Goal: Task Accomplishment & Management: Use online tool/utility

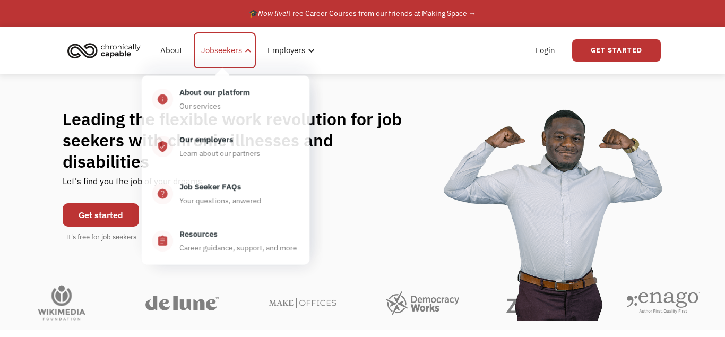
click at [225, 48] on div "Jobseekers" at bounding box center [221, 50] width 41 height 13
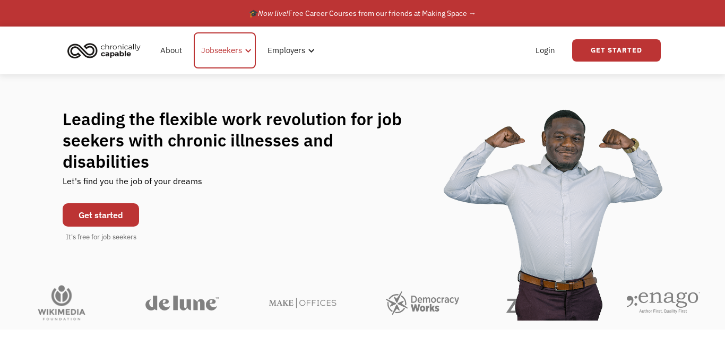
click at [224, 51] on div "Jobseekers" at bounding box center [221, 50] width 41 height 13
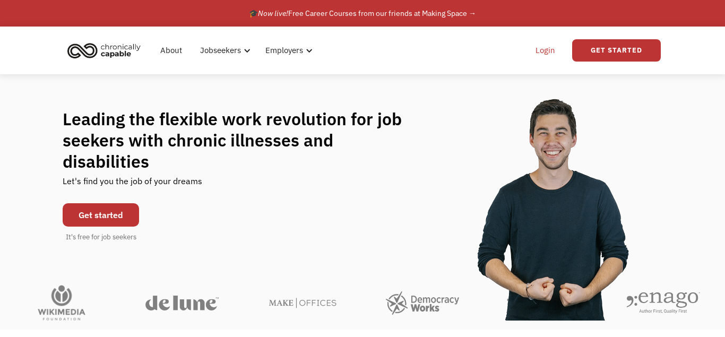
click at [545, 52] on link "Login" at bounding box center [545, 50] width 32 height 34
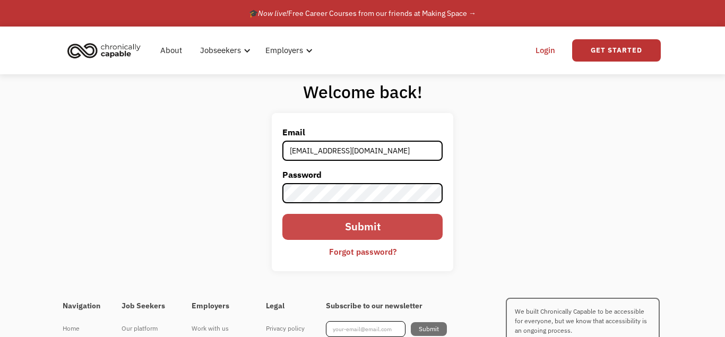
type input "kellynym@gmail.com"
click at [374, 234] on input "Submit" at bounding box center [362, 227] width 160 height 26
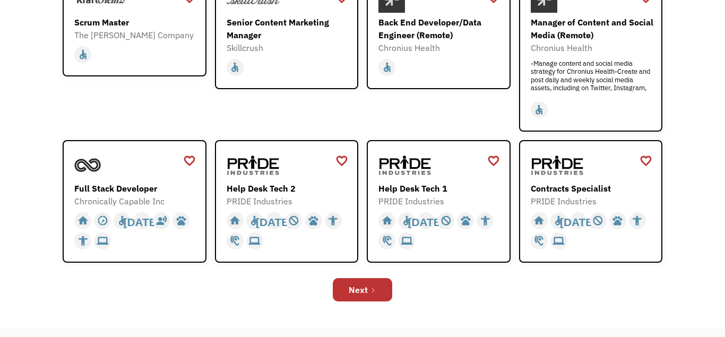
scroll to position [325, 0]
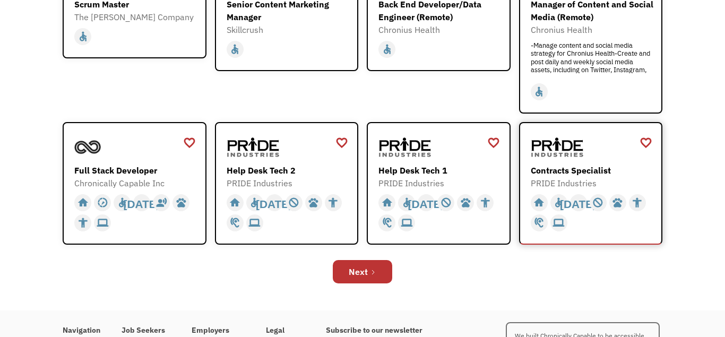
click at [598, 157] on div at bounding box center [592, 147] width 123 height 27
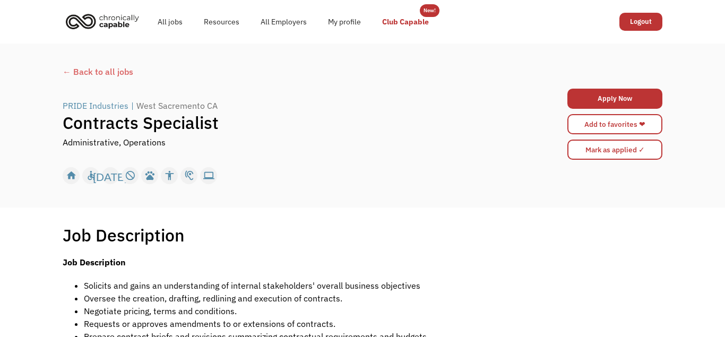
click at [424, 24] on link "Club Capable" at bounding box center [406, 22] width 68 height 34
click at [94, 72] on div "← Back to all jobs" at bounding box center [363, 71] width 600 height 13
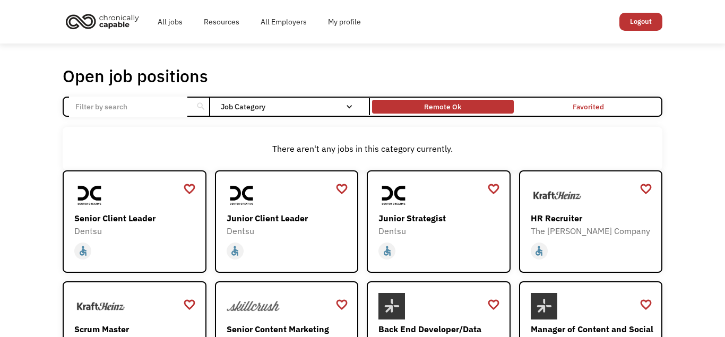
click at [462, 105] on div "Remote Ok" at bounding box center [442, 106] width 141 height 8
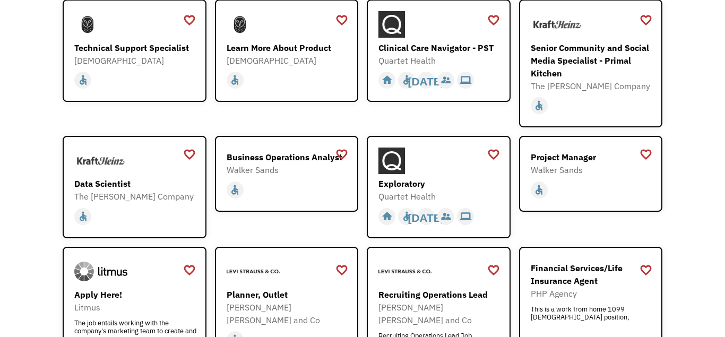
scroll to position [910, 0]
